Goal: Check status: Check status

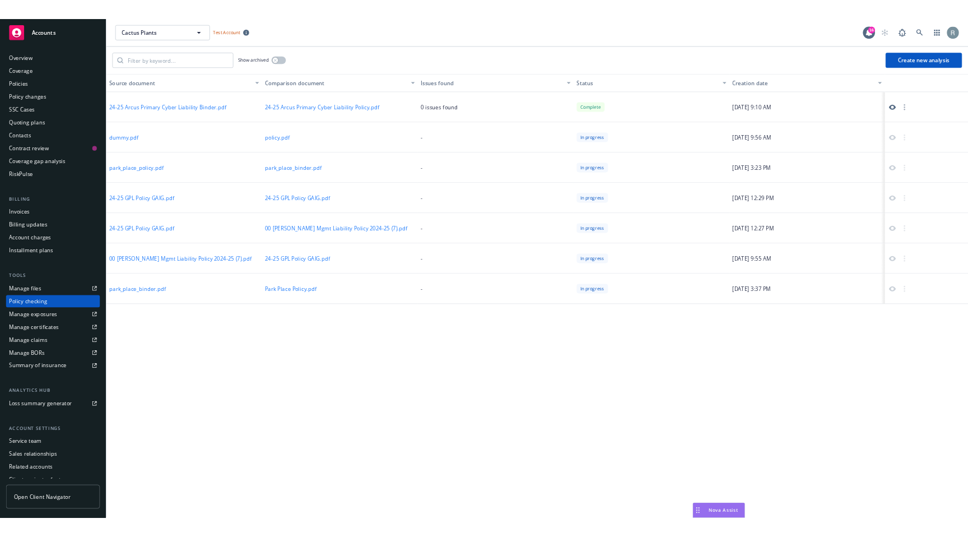
scroll to position [30, 0]
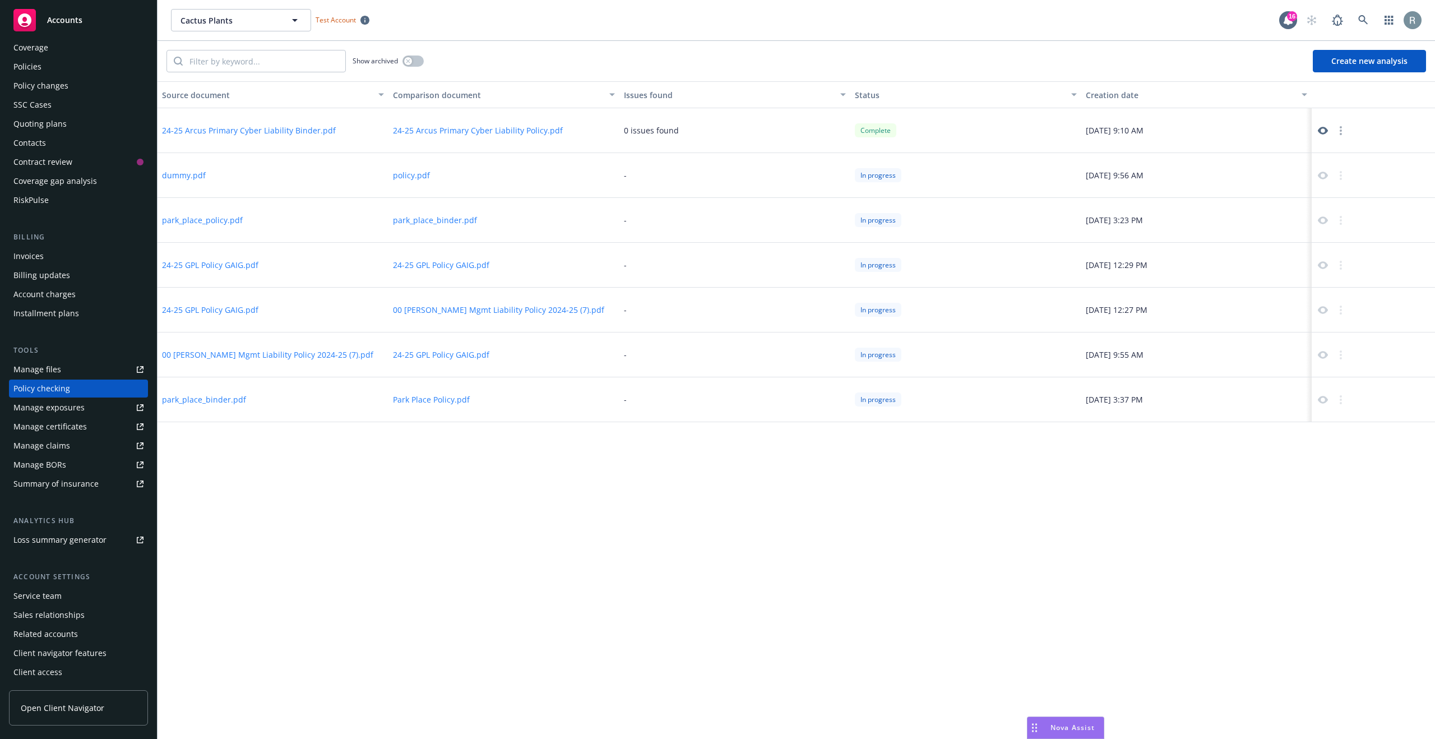
click at [1322, 127] on icon at bounding box center [1322, 131] width 10 height 8
